Goal: Find specific page/section: Find specific page/section

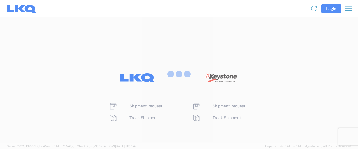
click at [328, 10] on div at bounding box center [179, 74] width 358 height 149
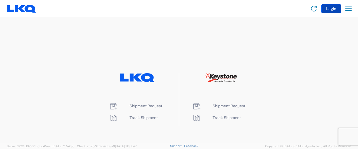
click at [329, 8] on button "Login" at bounding box center [331, 8] width 20 height 9
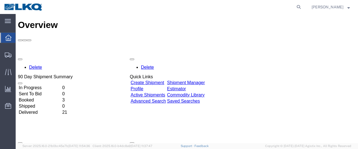
click at [35, 97] on td "Booked" at bounding box center [39, 100] width 43 height 6
